Goal: Transaction & Acquisition: Purchase product/service

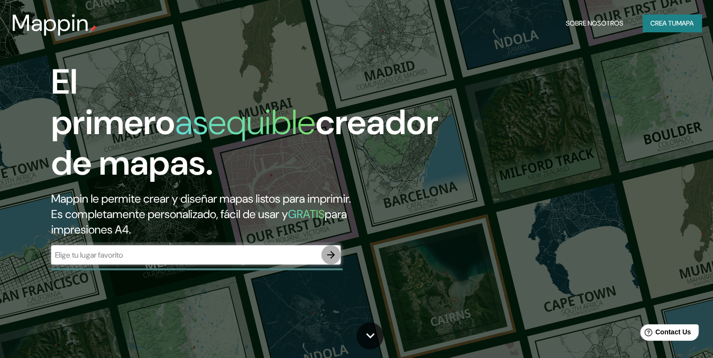
click at [334, 251] on icon "button" at bounding box center [331, 255] width 8 height 8
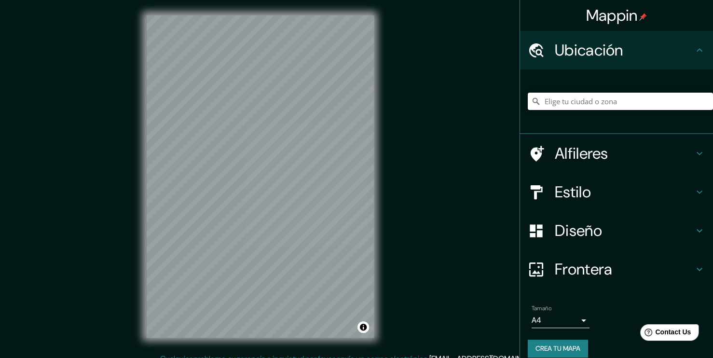
click at [571, 103] on input "Pick your city or area" at bounding box center [620, 101] width 185 height 17
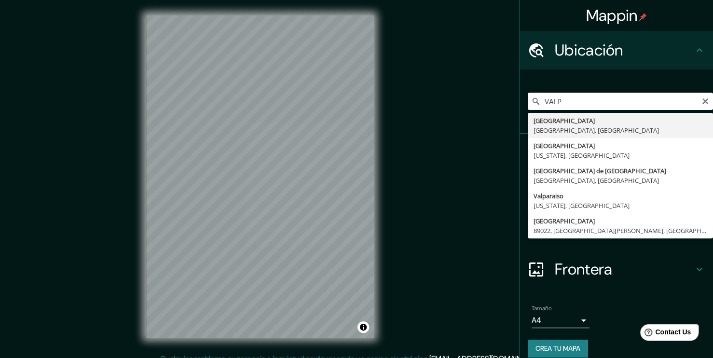
type input "[GEOGRAPHIC_DATA], [GEOGRAPHIC_DATA], [GEOGRAPHIC_DATA]"
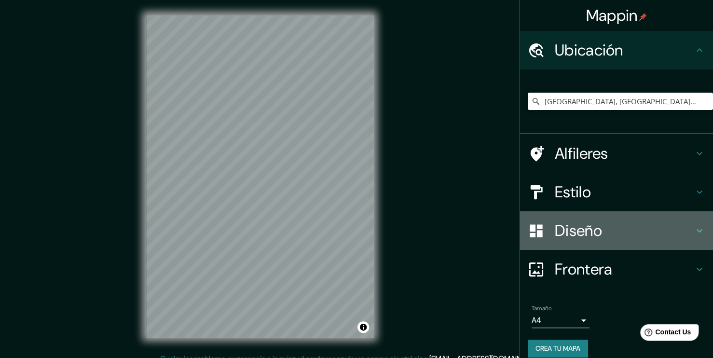
click at [573, 239] on h4 "Diseño" at bounding box center [624, 230] width 139 height 19
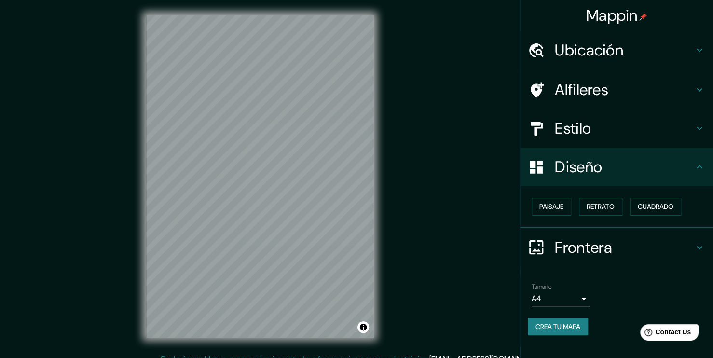
click at [566, 245] on h4 "Frontera" at bounding box center [624, 247] width 139 height 19
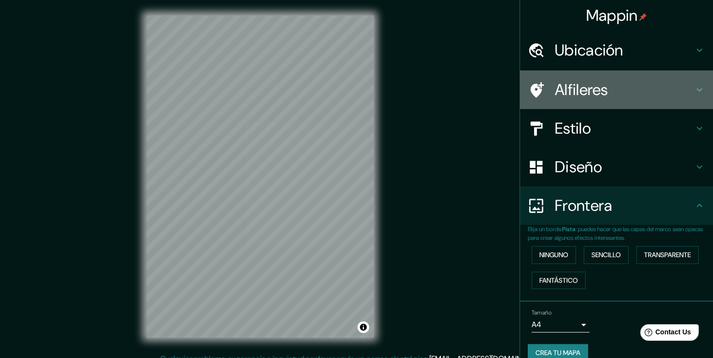
click at [531, 91] on icon at bounding box center [538, 89] width 14 height 15
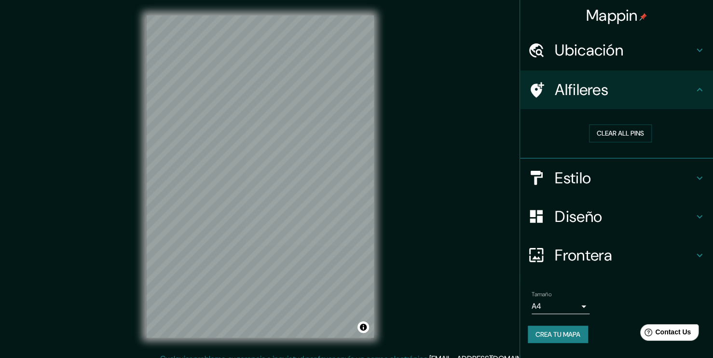
click at [528, 91] on icon at bounding box center [536, 90] width 17 height 17
